Goal: Complete application form

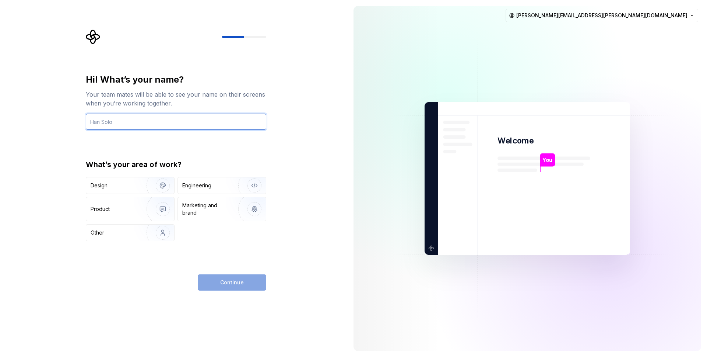
click at [186, 125] on input "text" at bounding box center [176, 121] width 181 height 16
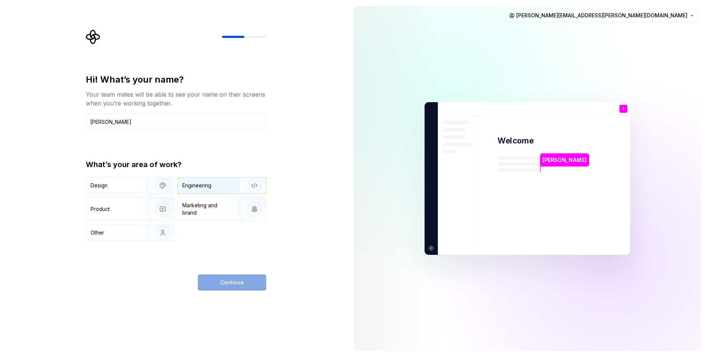
click at [230, 186] on img "button" at bounding box center [249, 185] width 47 height 49
click at [99, 123] on input "[PERSON_NAME]" at bounding box center [176, 121] width 181 height 16
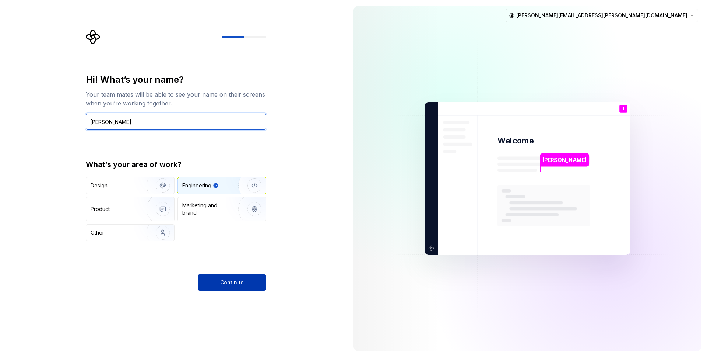
type input "[PERSON_NAME]"
click at [218, 284] on button "Continue" at bounding box center [232, 282] width 69 height 16
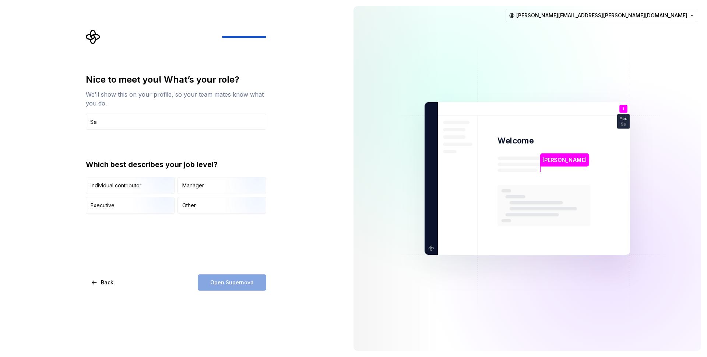
type input "S"
type input "Frontend Engineer"
click at [127, 182] on div "Individual contributor" at bounding box center [116, 185] width 51 height 7
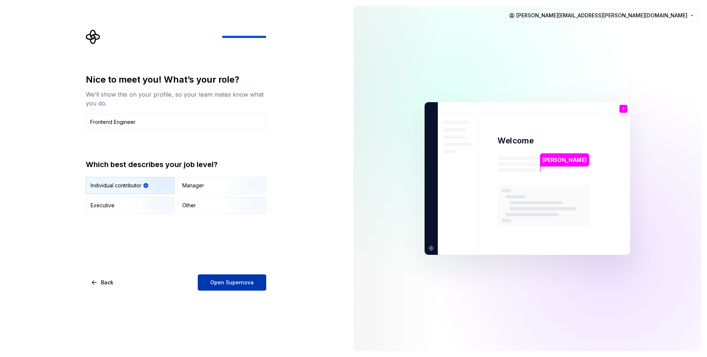
click at [245, 285] on span "Open Supernova" at bounding box center [231, 282] width 43 height 7
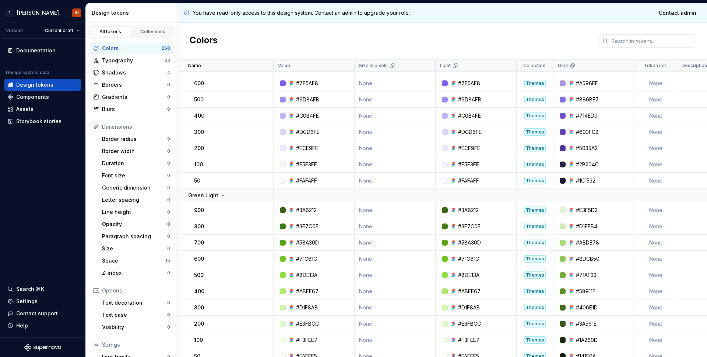
scroll to position [1059, 0]
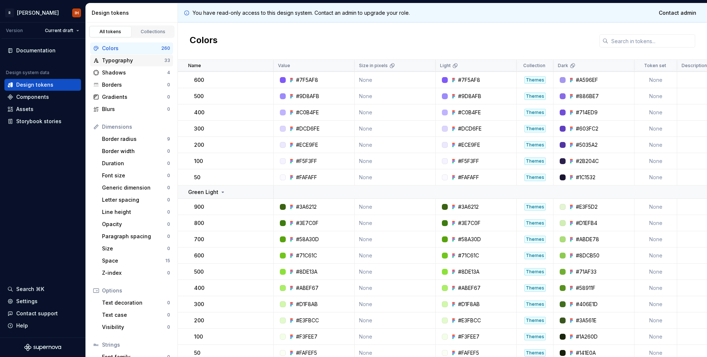
click at [110, 65] on div "Typography 33" at bounding box center [131, 61] width 83 height 12
